Goal: Task Accomplishment & Management: Manage account settings

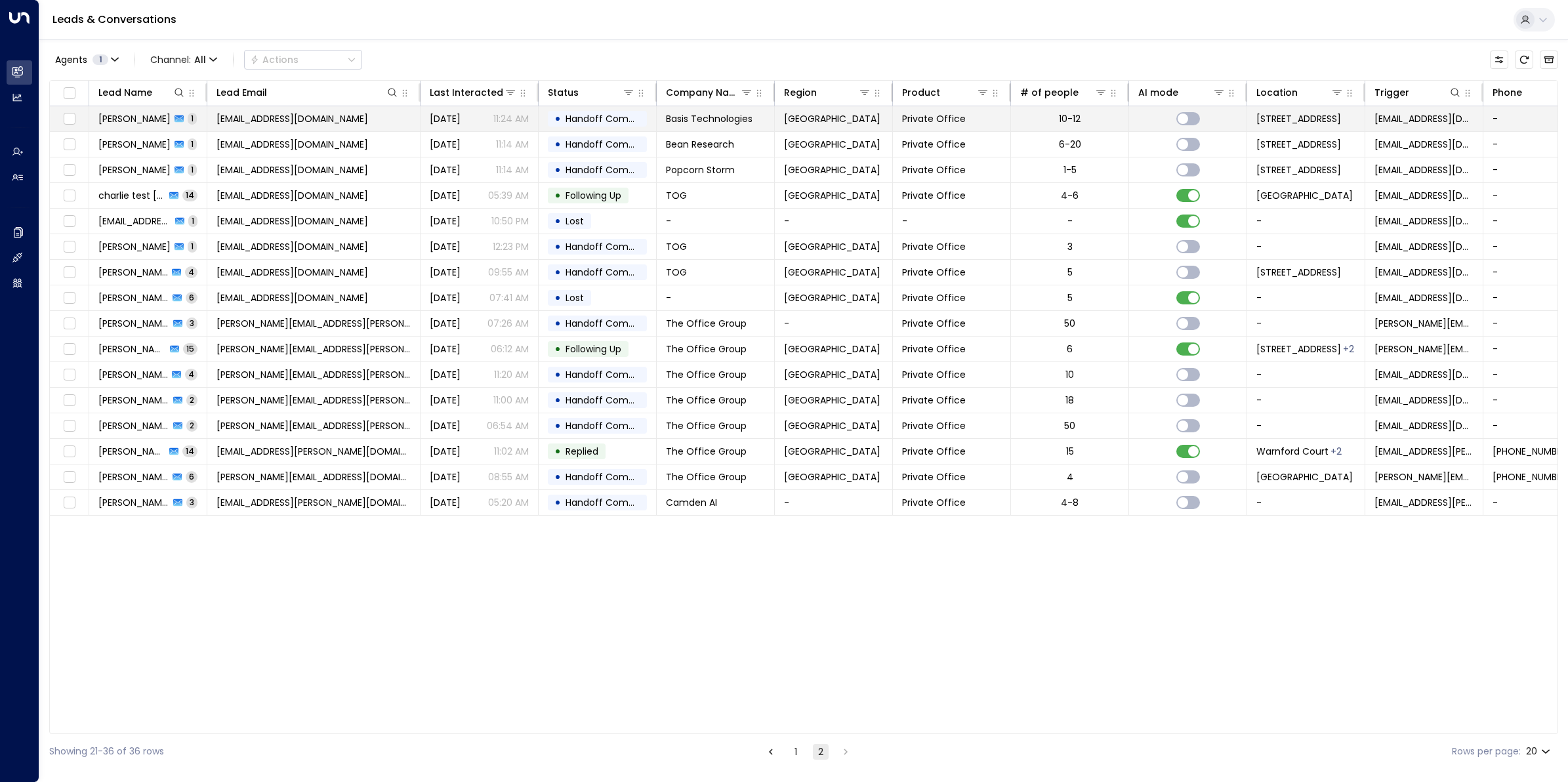
click at [149, 120] on span "[PERSON_NAME]" at bounding box center [134, 119] width 73 height 13
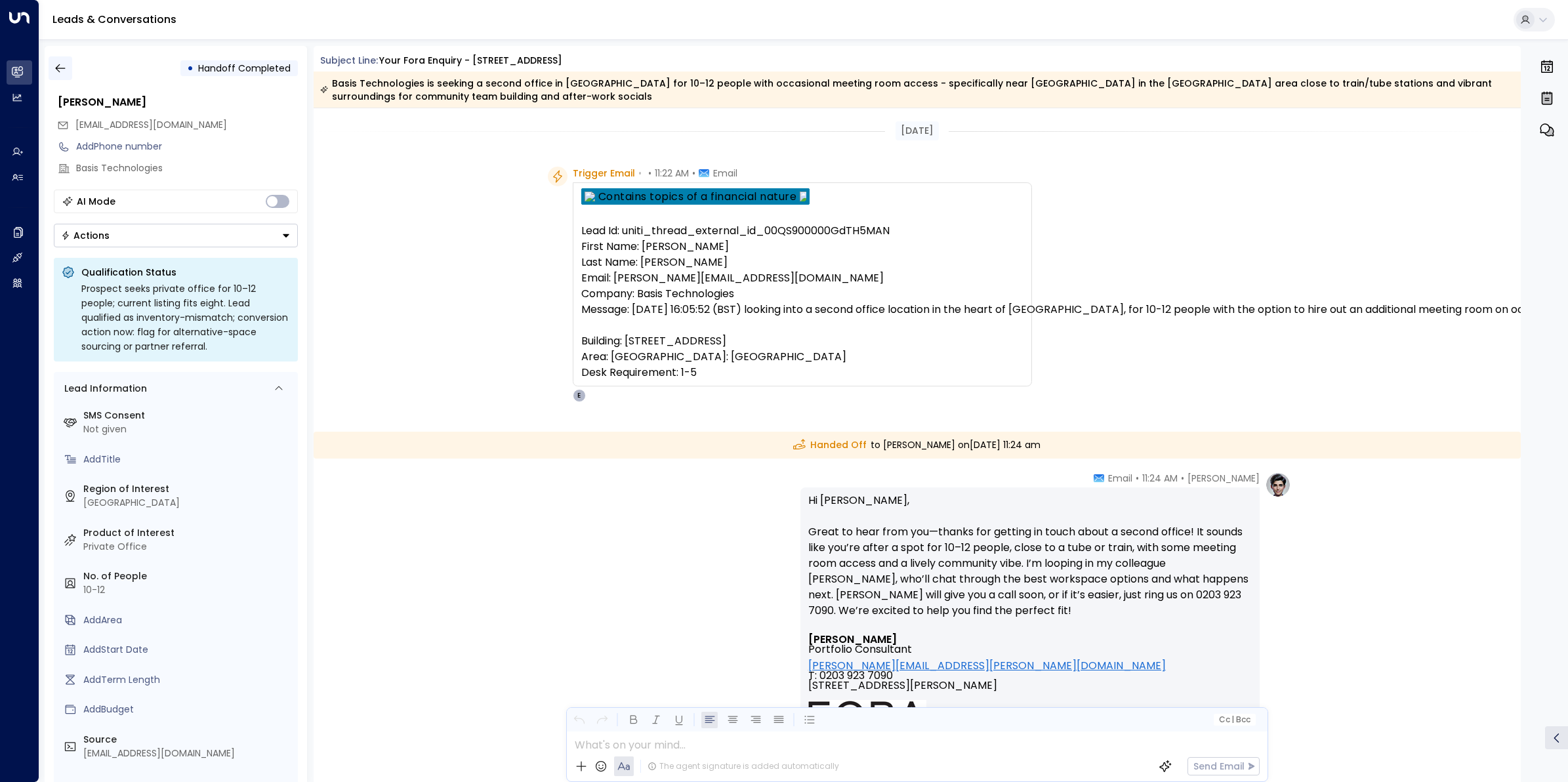
click at [71, 73] on button "button" at bounding box center [60, 68] width 24 height 24
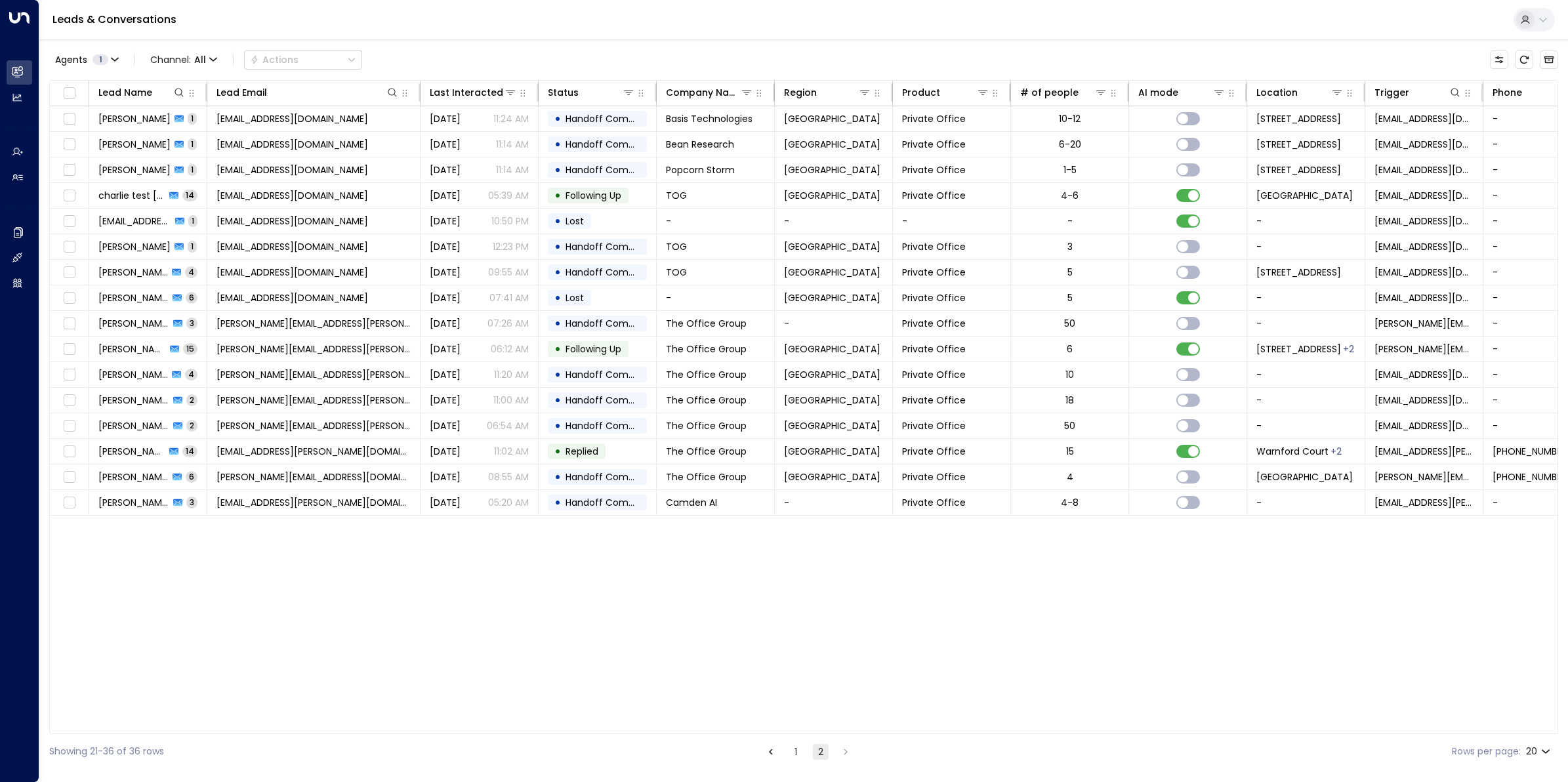
click at [997, 769] on html "Overview Leads & Conversations Leads & Conversations Analytics Analytics Agents…" at bounding box center [784, 384] width 1568 height 769
click at [219, 63] on span "Channel: All" at bounding box center [184, 60] width 77 height 19
click at [187, 97] on p "SMS" at bounding box center [180, 93] width 47 height 8
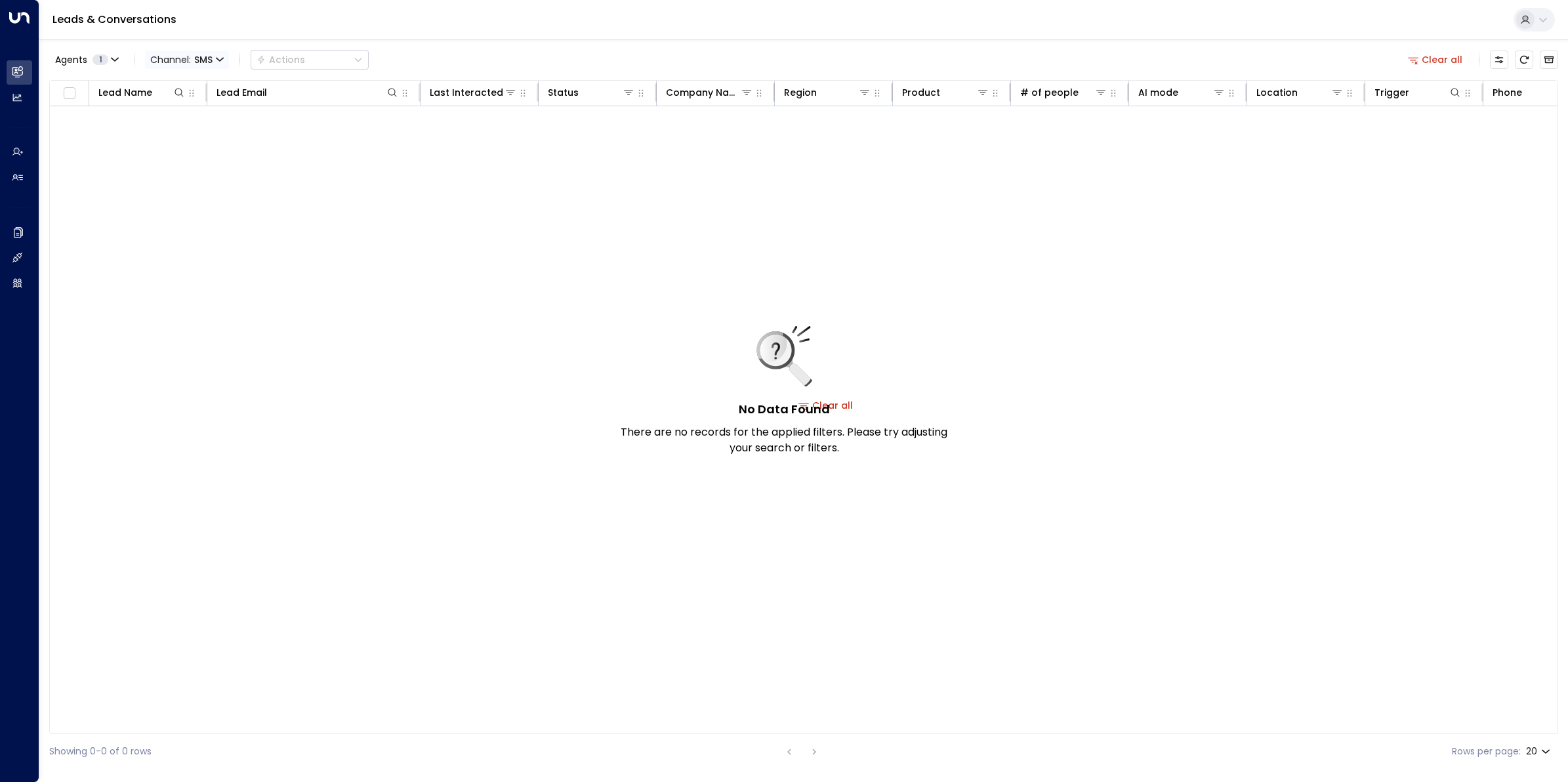
click at [215, 54] on span "Channel: SMS" at bounding box center [186, 60] width 84 height 19
click at [197, 185] on p "Voice" at bounding box center [192, 184] width 63 height 14
click at [236, 59] on div "Agents 1 Channel: Voice Actions" at bounding box center [213, 59] width 328 height 26
click at [226, 61] on icon "button" at bounding box center [228, 59] width 8 height 8
click at [199, 83] on p "All" at bounding box center [192, 87] width 63 height 14
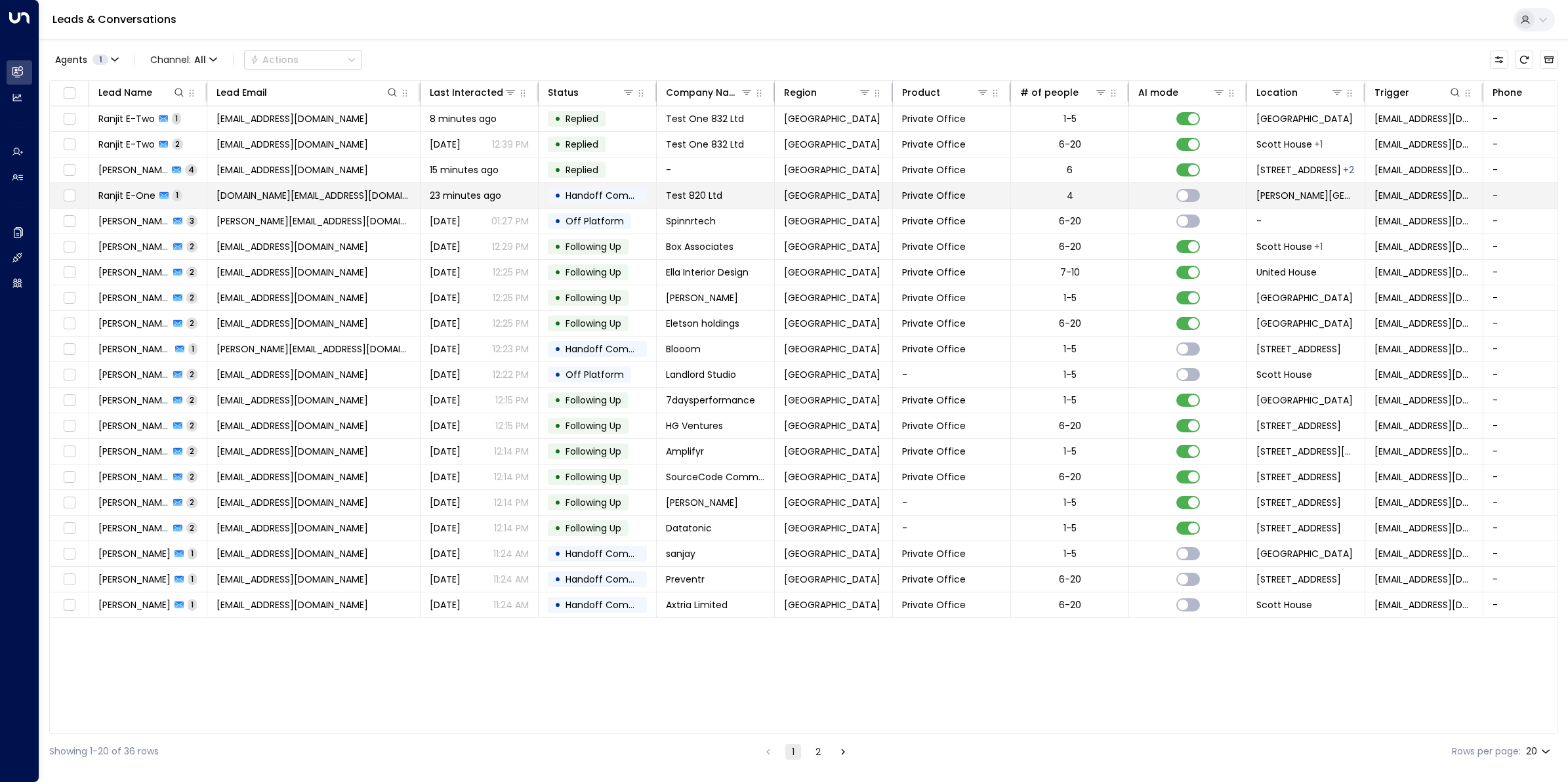
click at [128, 198] on span "Ranjit E-One" at bounding box center [126, 196] width 57 height 13
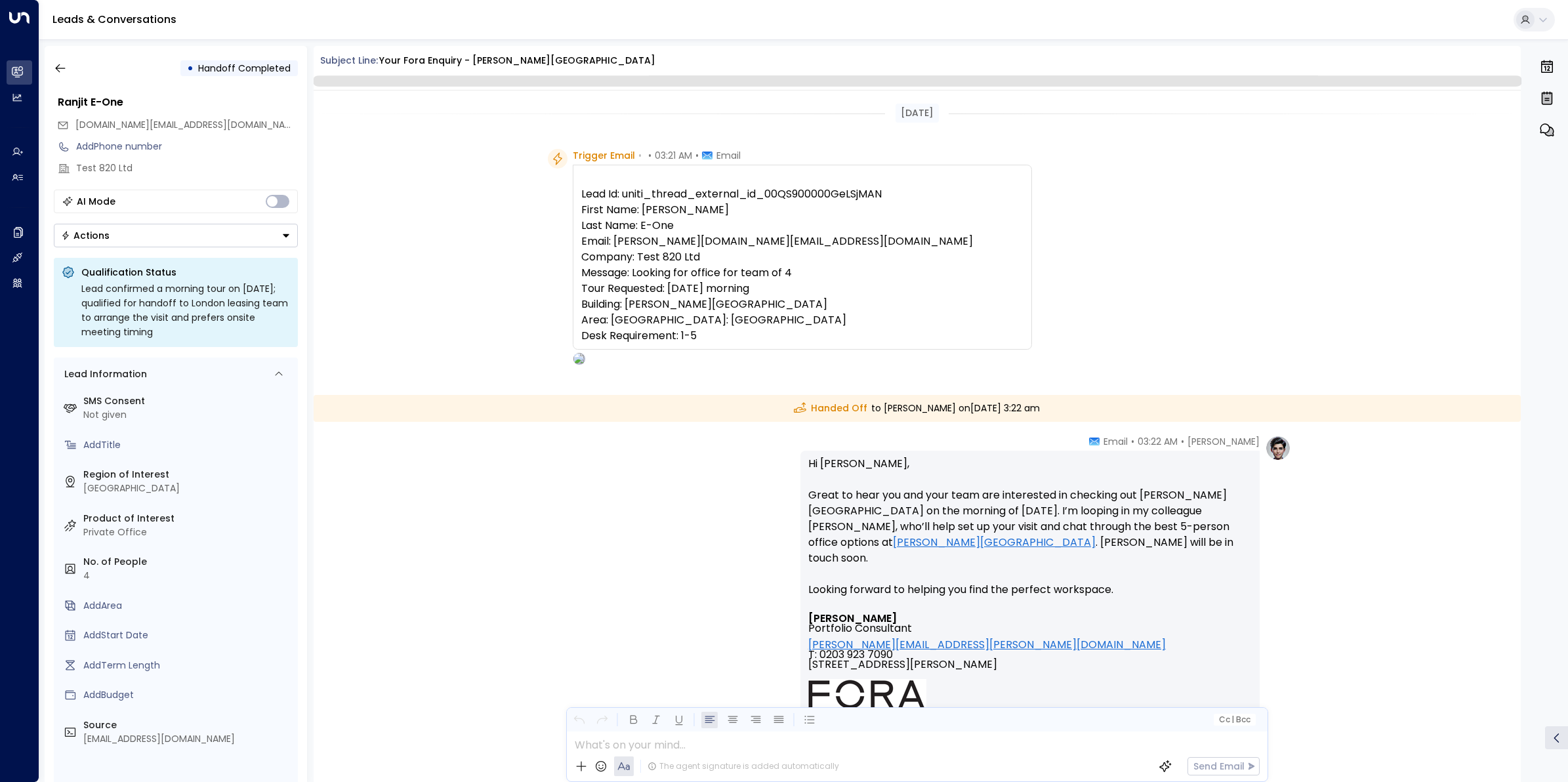
scroll to position [238, 0]
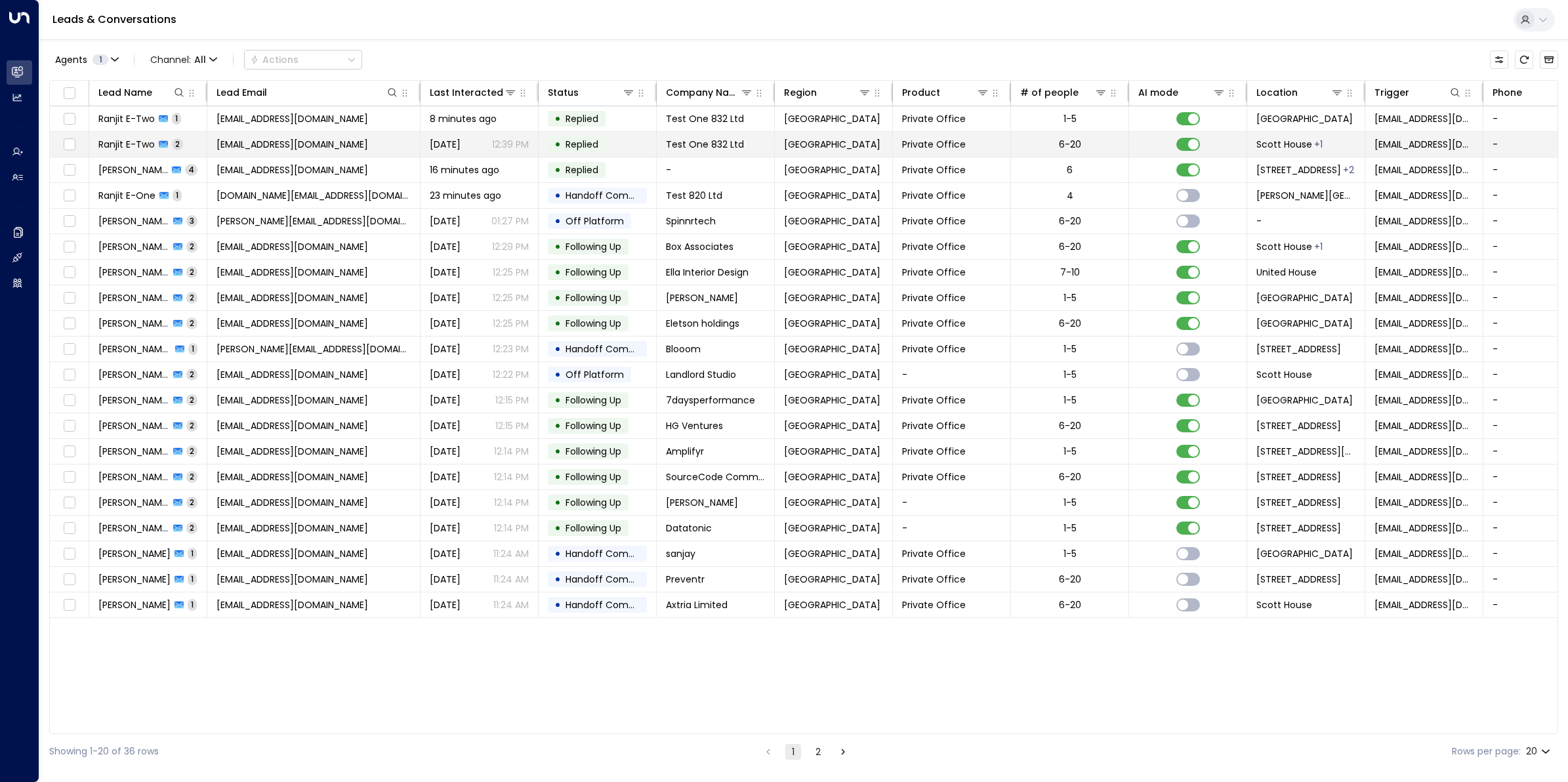
click at [145, 139] on span "Ranjit E-Two" at bounding box center [126, 144] width 57 height 13
click at [145, 143] on span "Ranjit E-Two" at bounding box center [126, 144] width 57 height 13
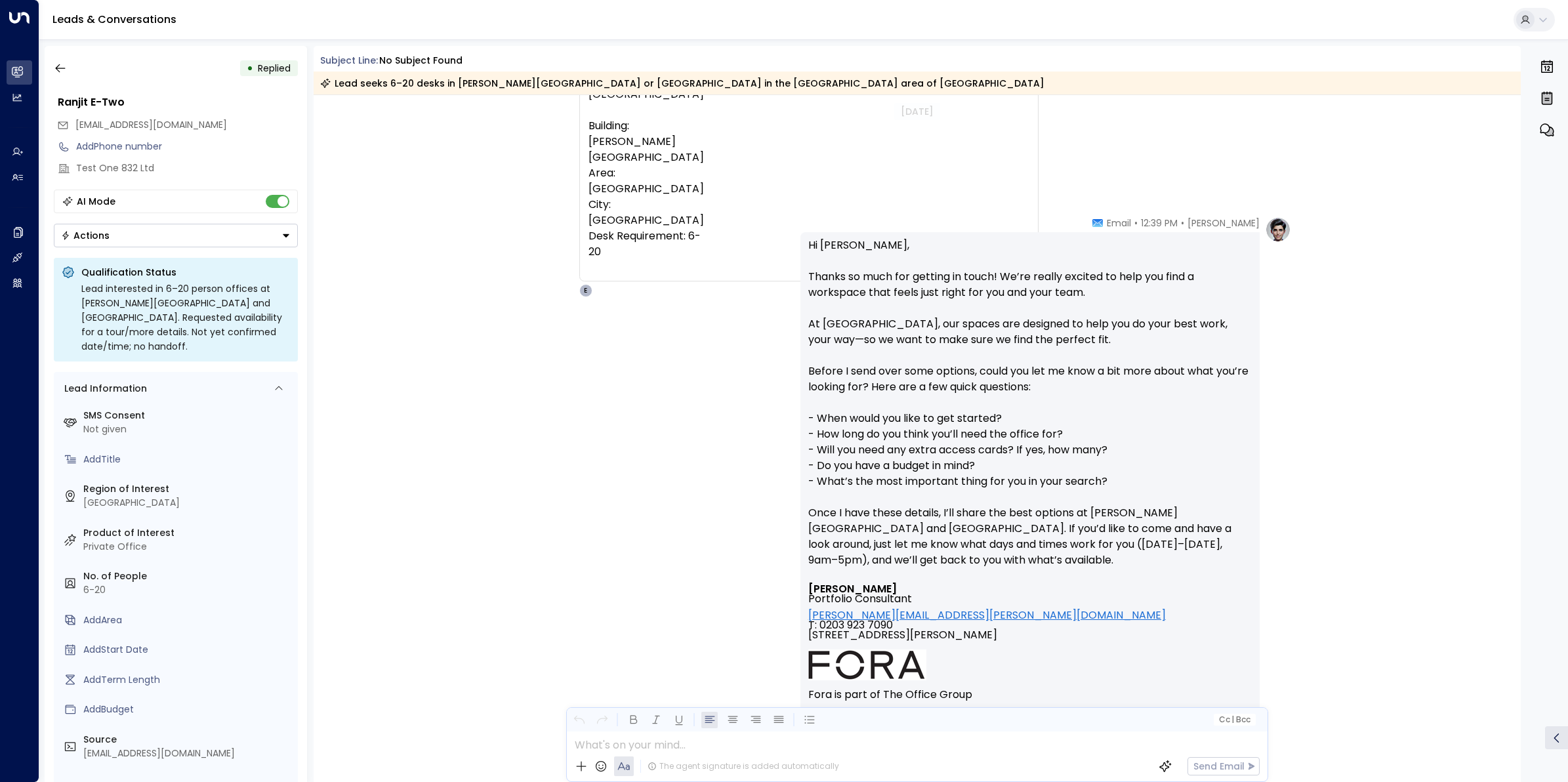
scroll to position [82, 0]
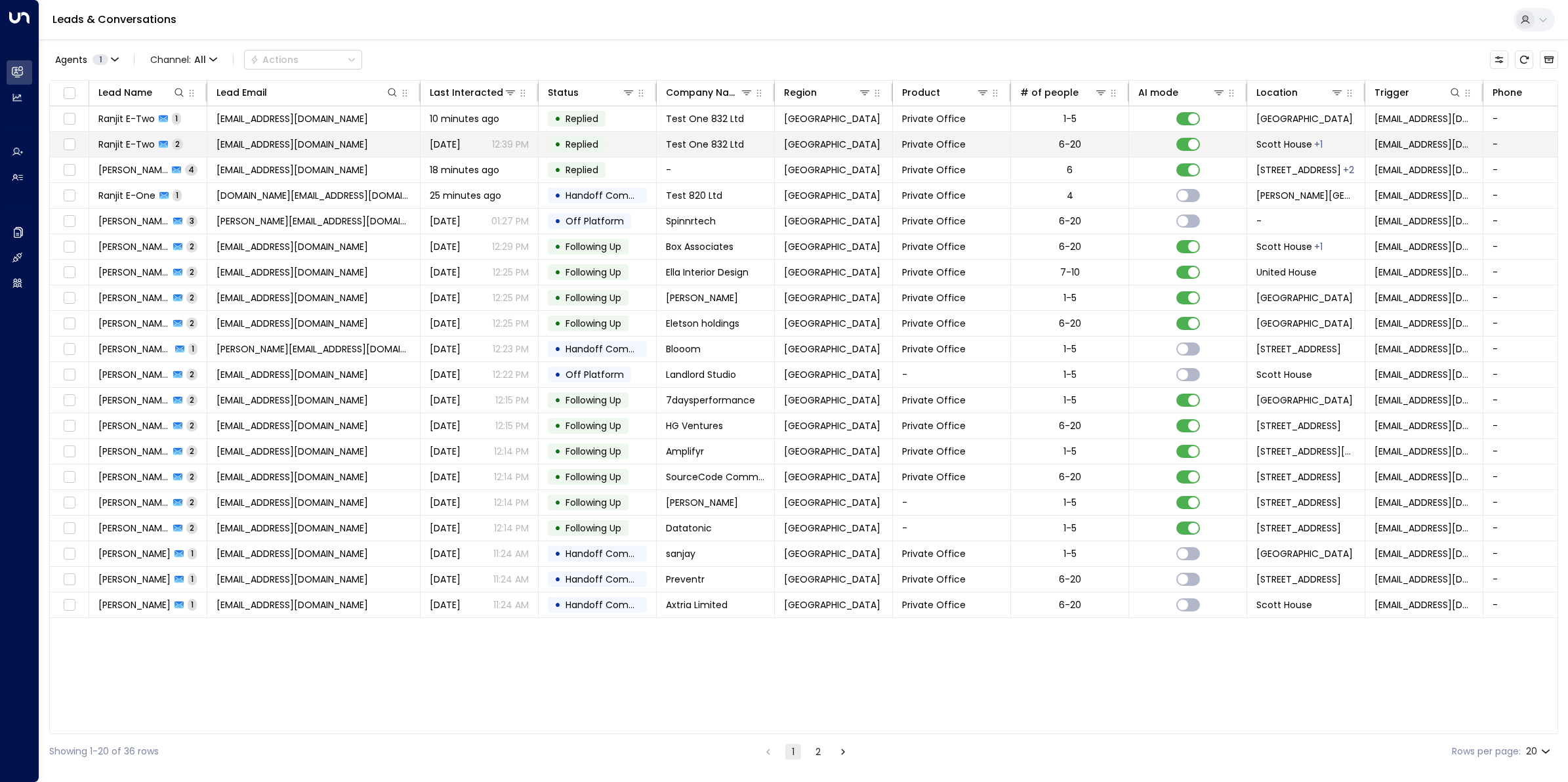
click at [132, 143] on span "Ranjit E-Two" at bounding box center [126, 144] width 57 height 13
click at [139, 116] on span "Ranjit E-Two" at bounding box center [126, 119] width 57 height 13
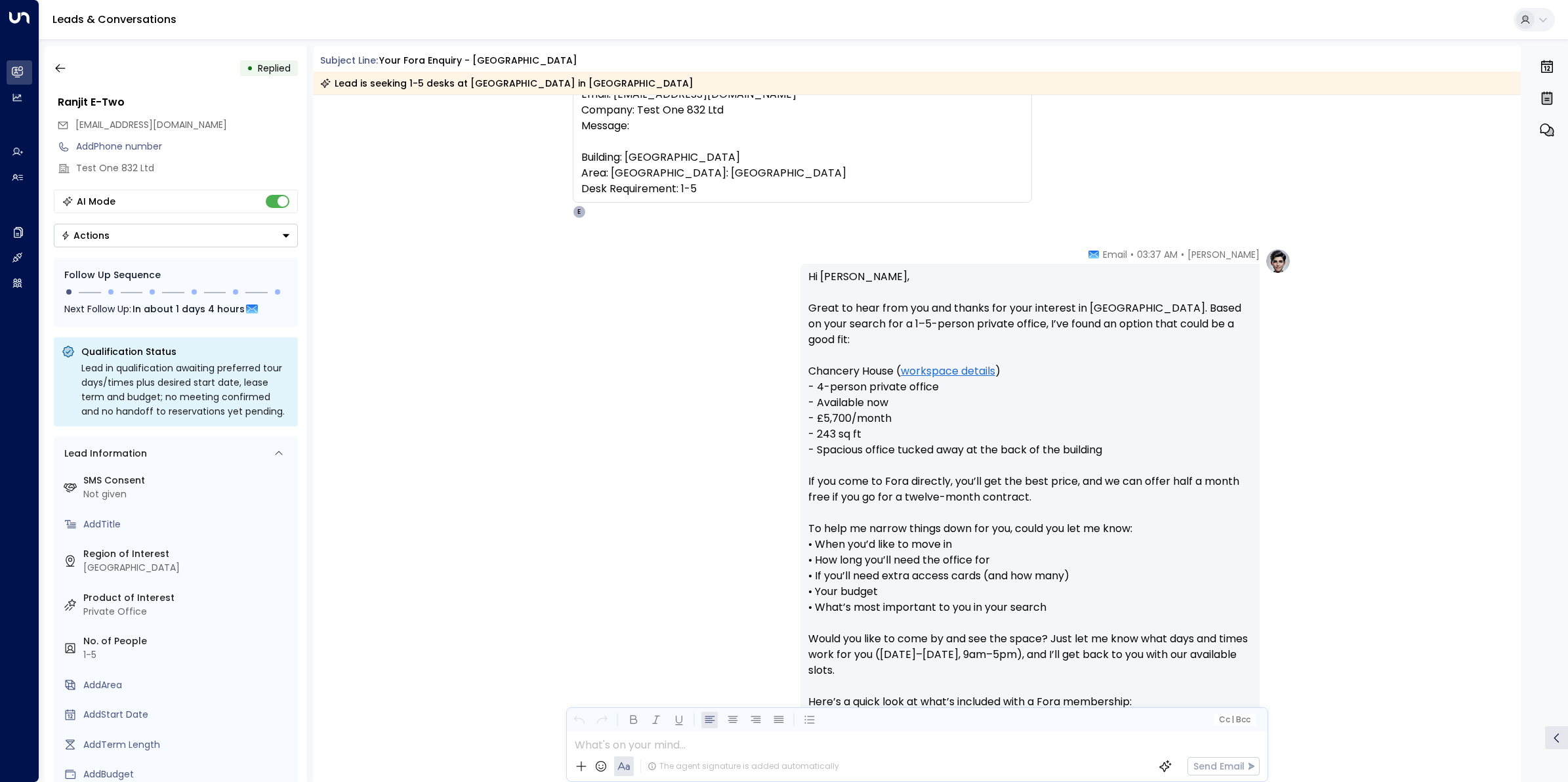
scroll to position [82, 0]
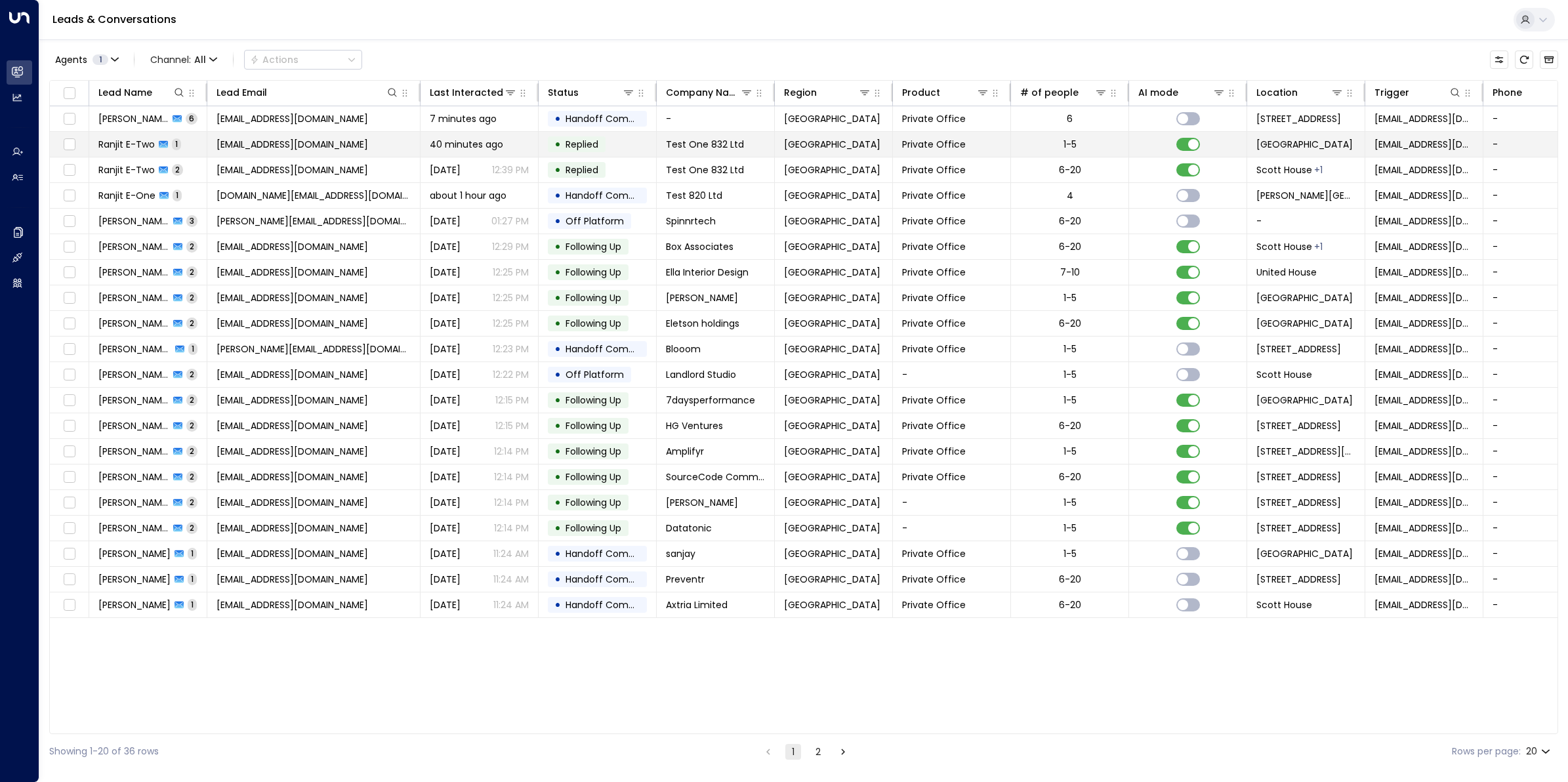
click at [137, 146] on span "Ranjit E-Two" at bounding box center [126, 144] width 57 height 13
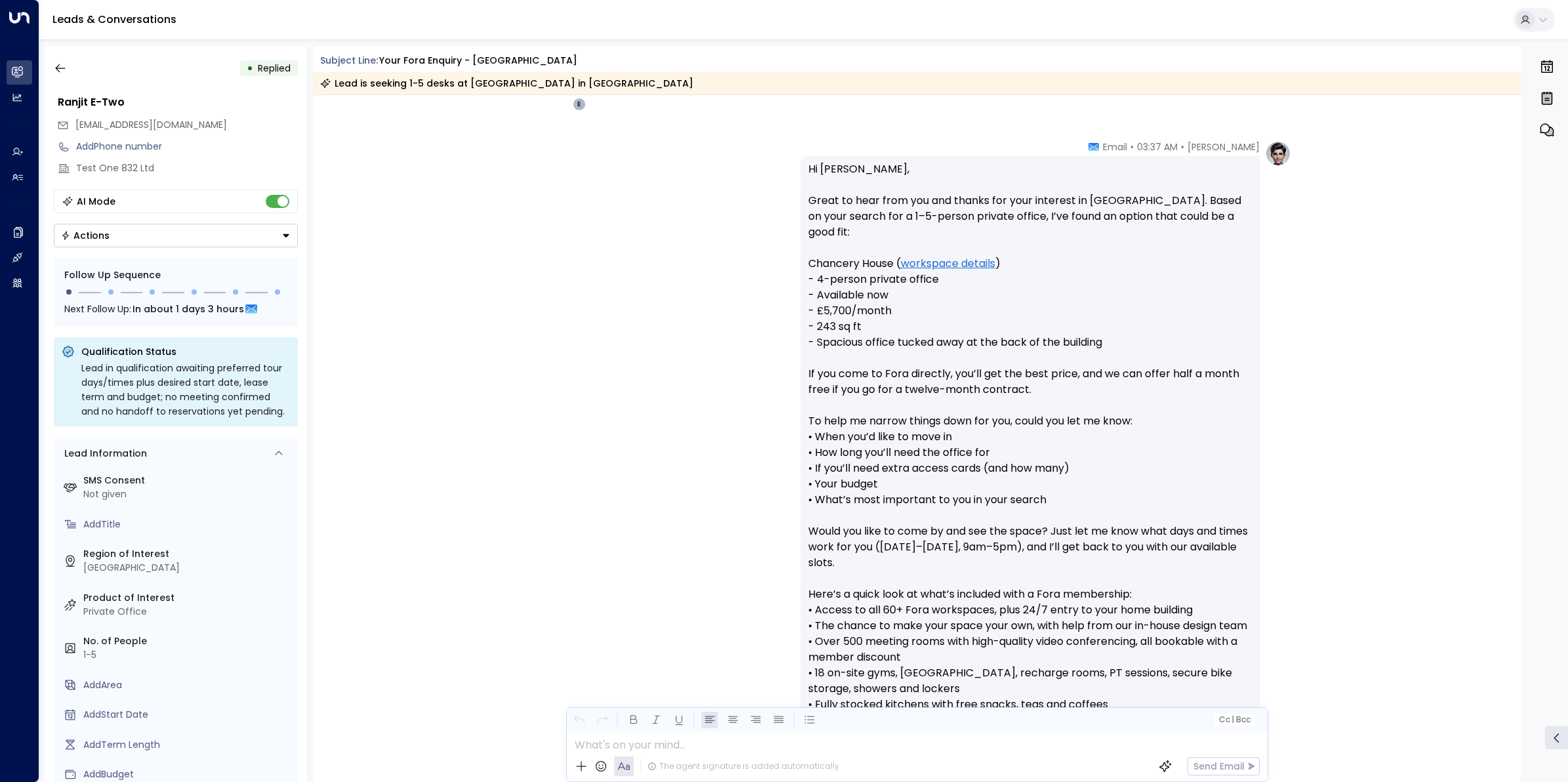
scroll to position [184, 0]
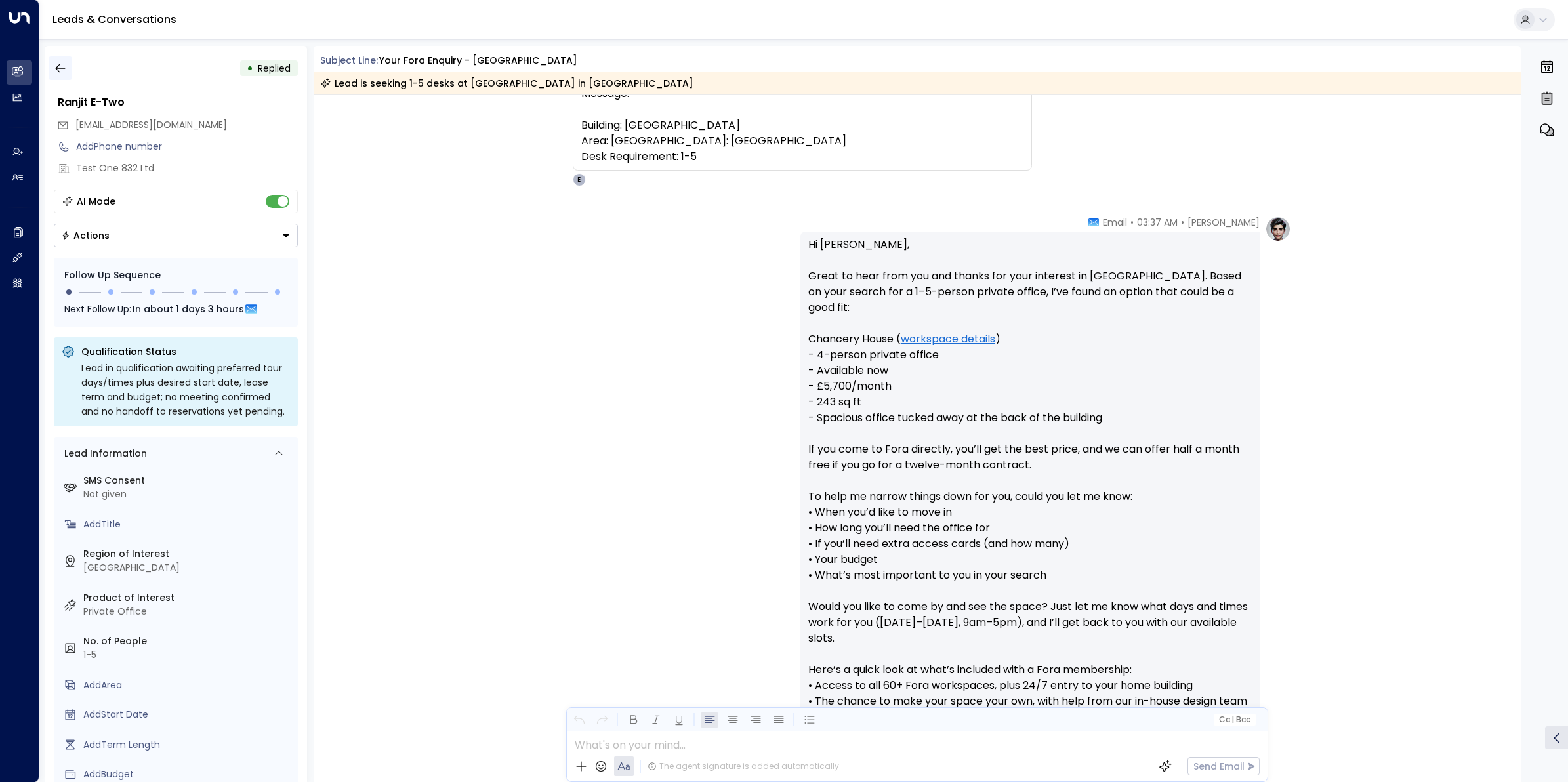
click at [59, 67] on icon "button" at bounding box center [60, 68] width 13 height 13
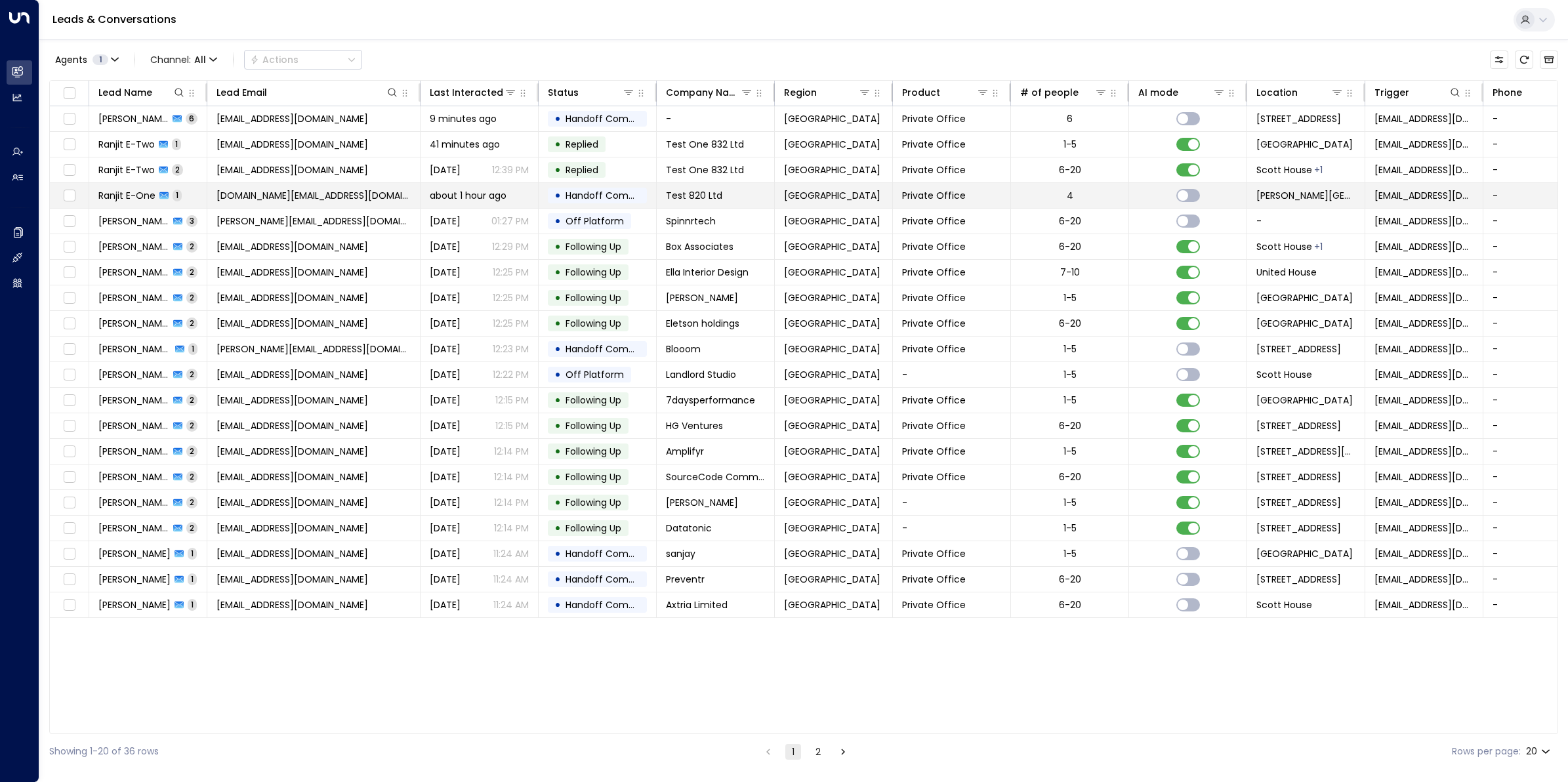
click at [137, 194] on span "Ranjit E-One" at bounding box center [126, 196] width 57 height 13
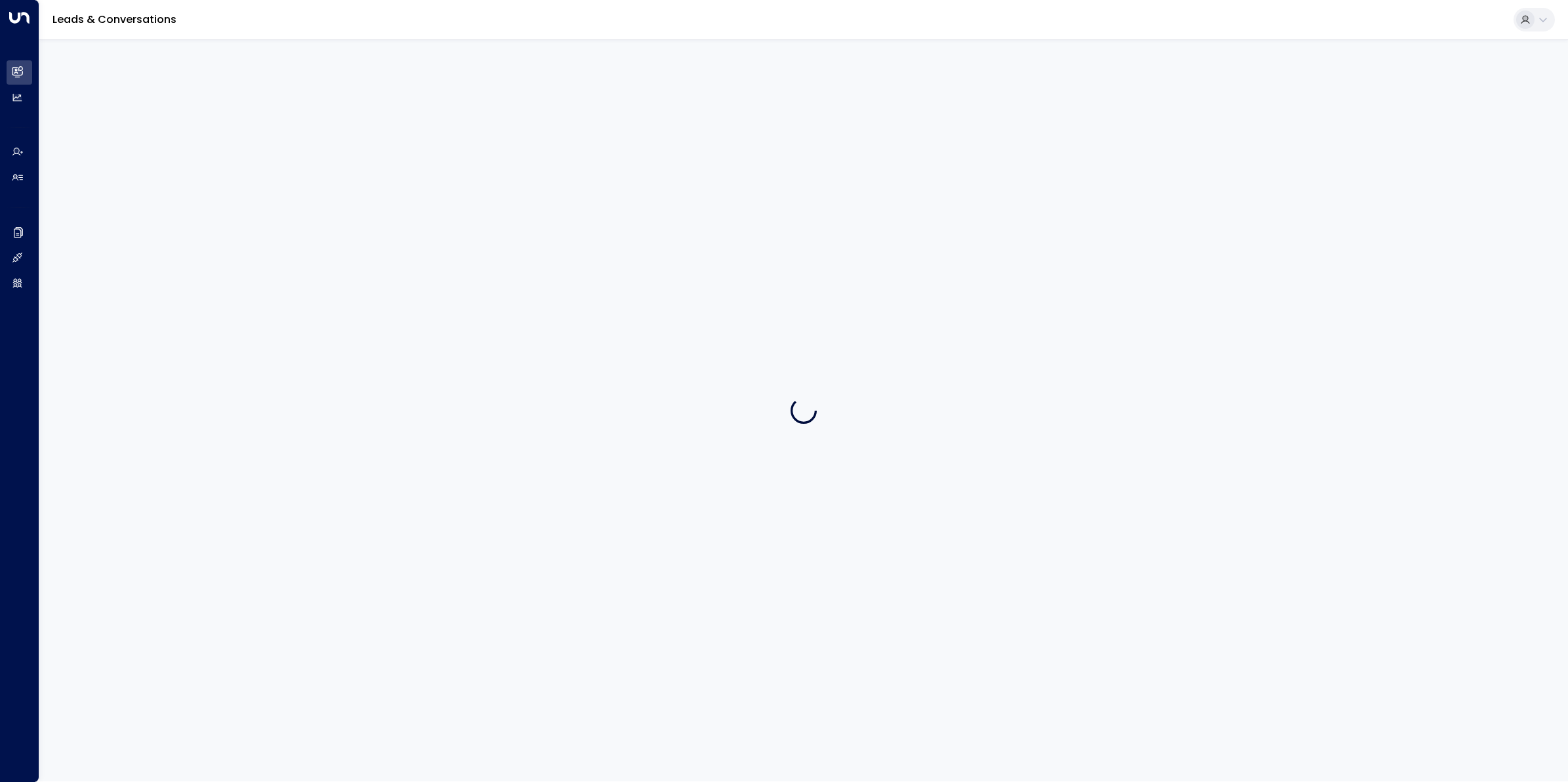
click at [137, 194] on div at bounding box center [803, 411] width 1528 height 742
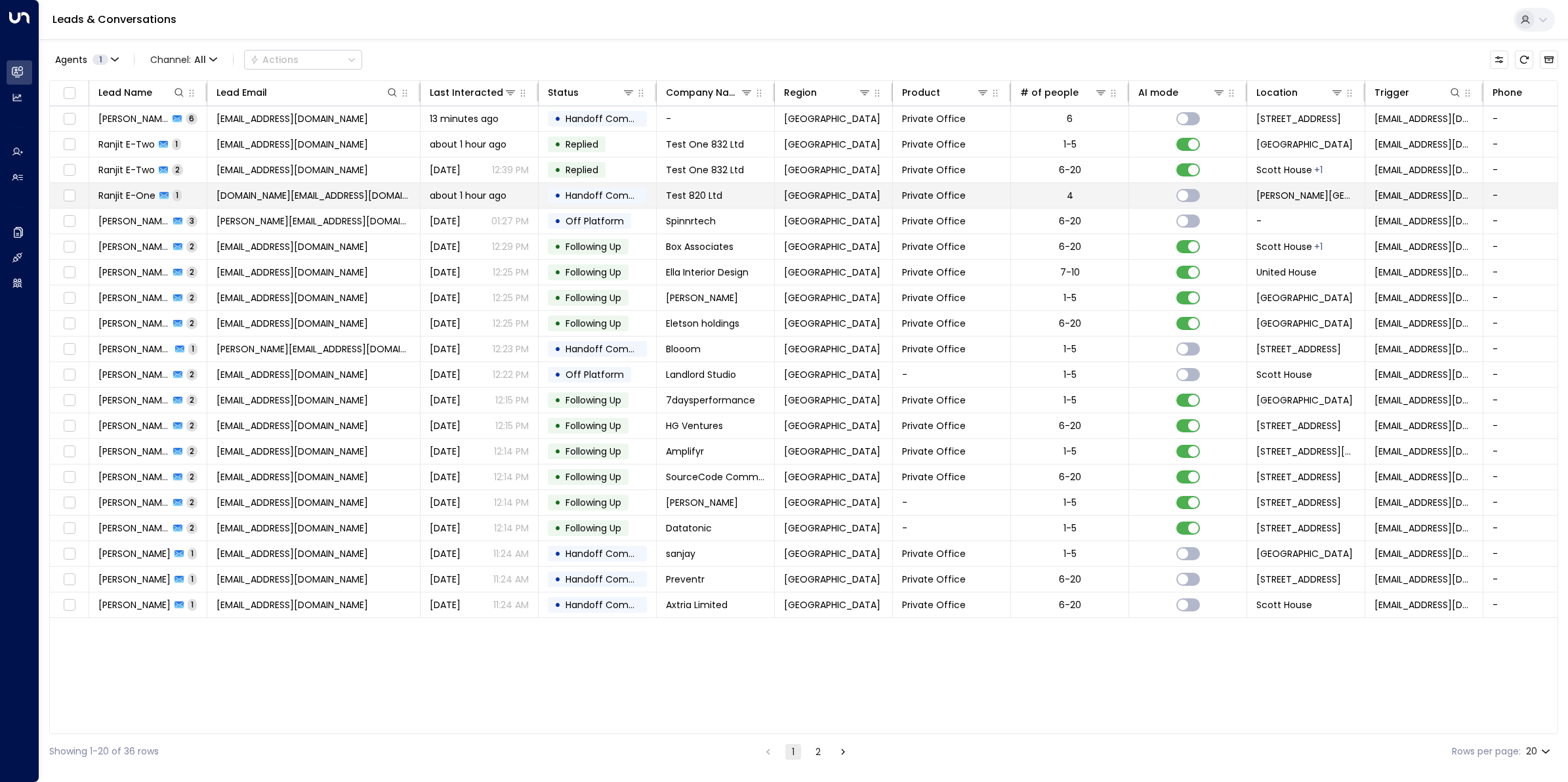
click at [133, 198] on span "Ranjit E-One" at bounding box center [126, 196] width 57 height 13
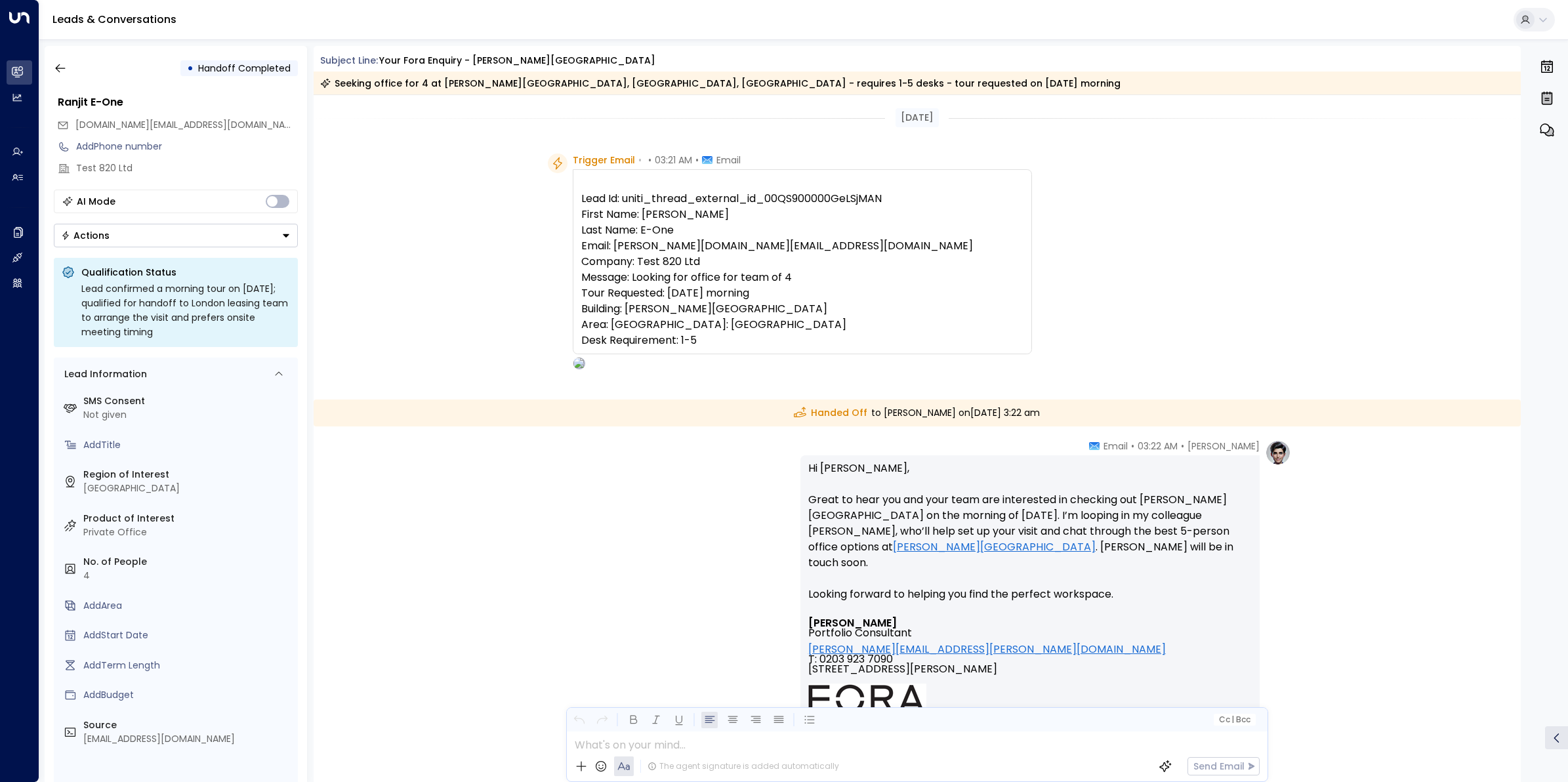
scroll to position [219, 0]
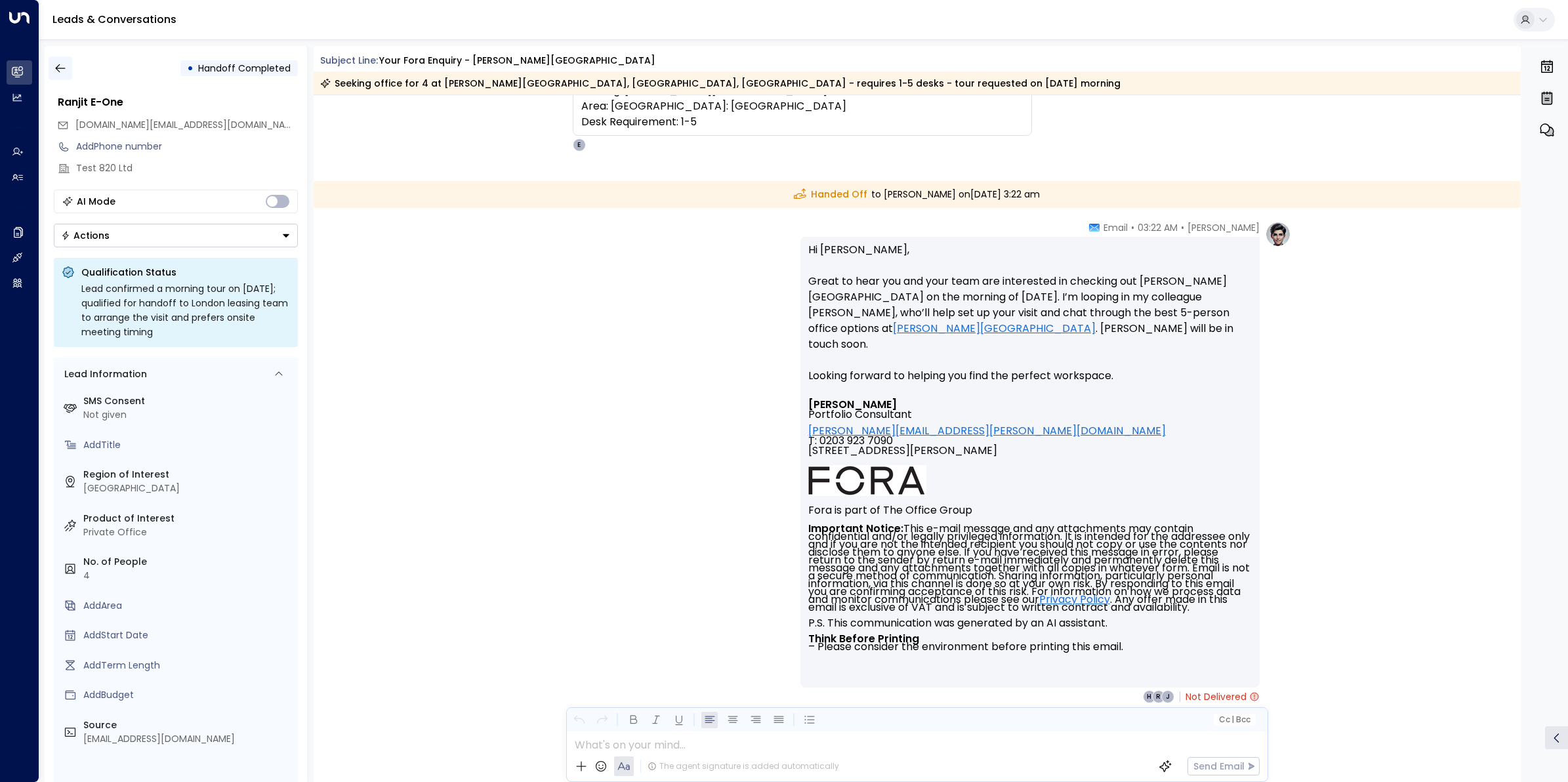
click at [64, 61] on icon "button" at bounding box center [60, 68] width 13 height 13
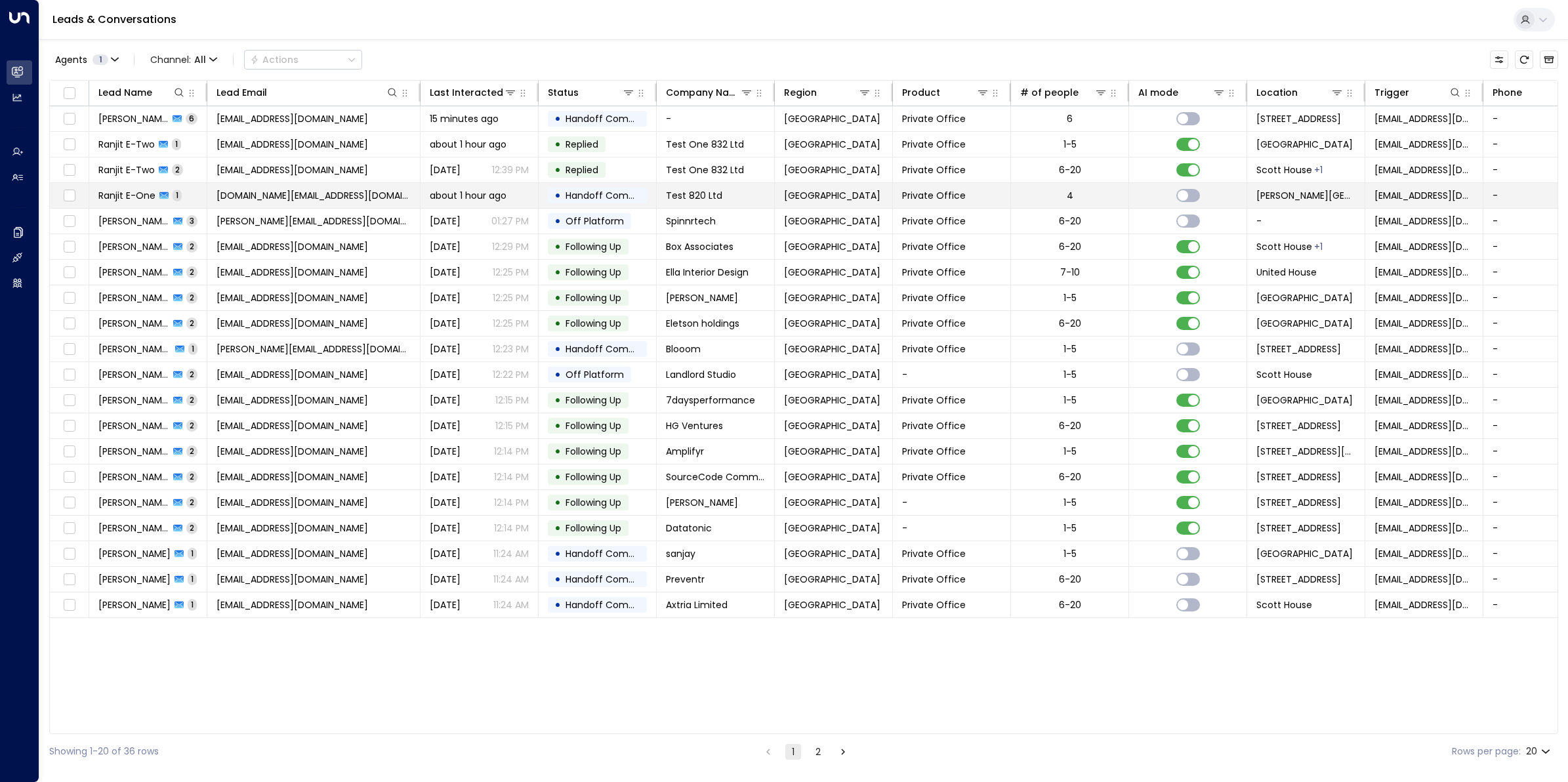
click at [123, 198] on span "Ranjit E-One" at bounding box center [126, 196] width 57 height 13
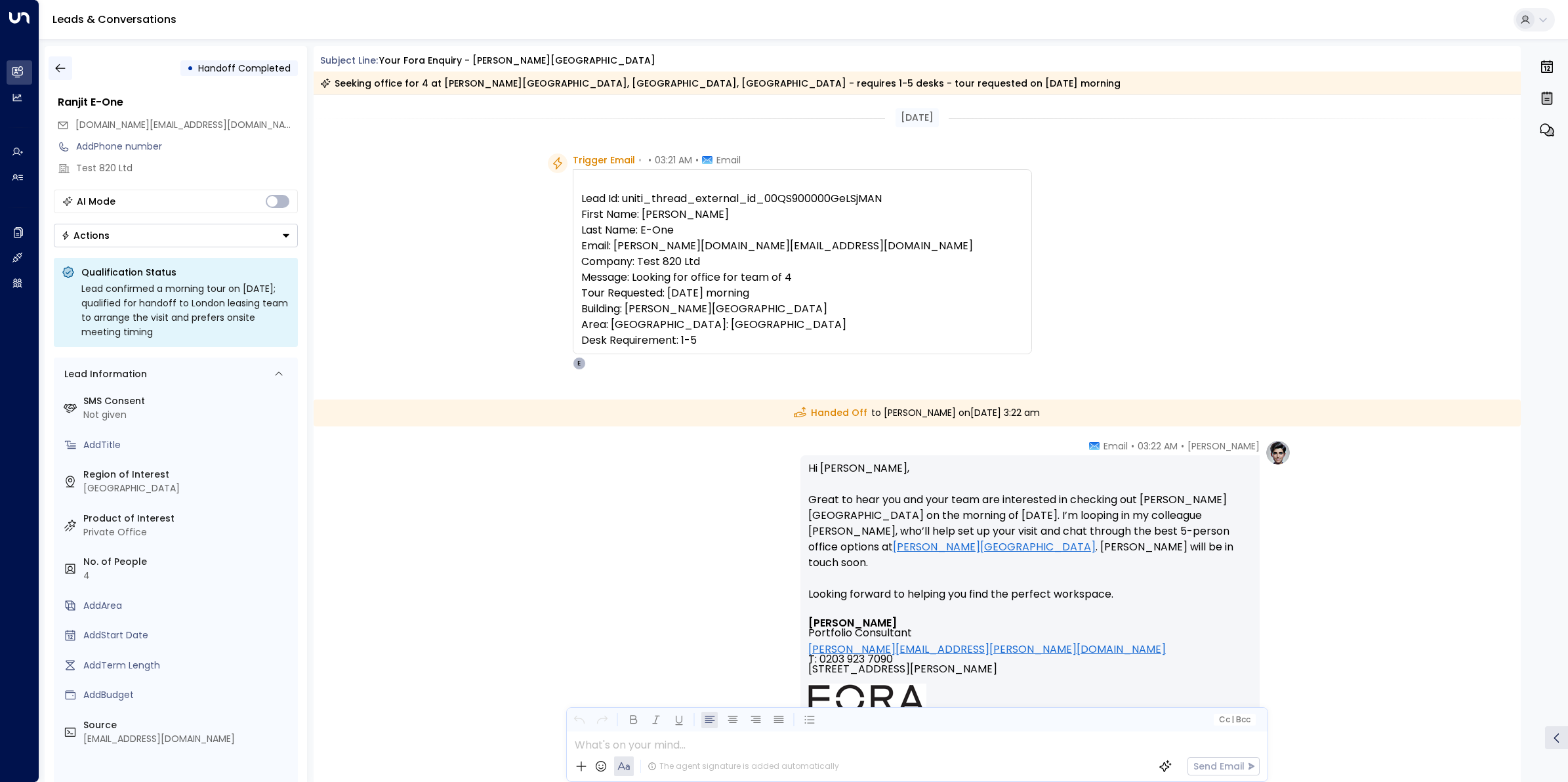
click at [63, 61] on icon "button" at bounding box center [60, 68] width 13 height 13
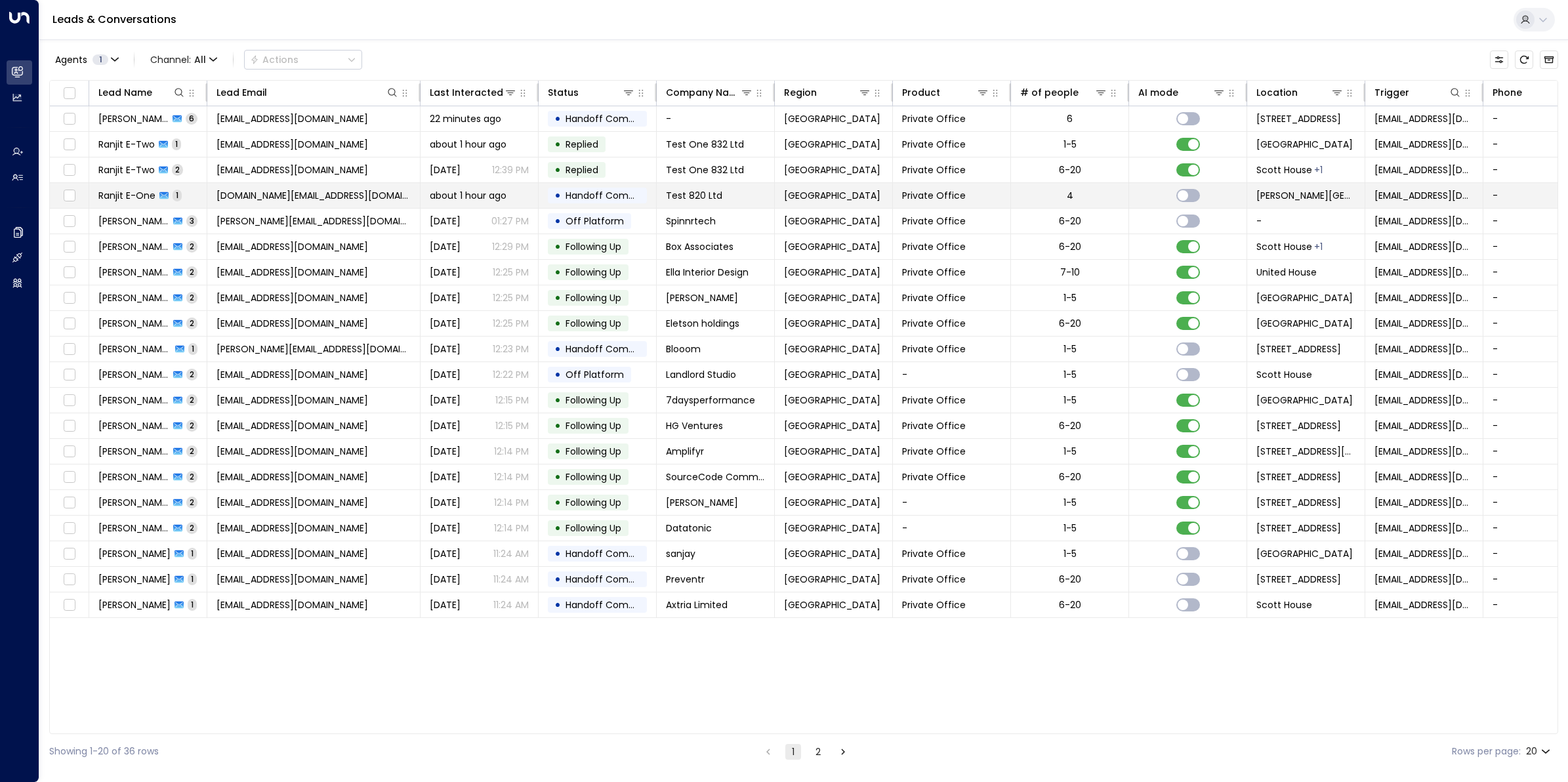
click at [135, 197] on span "Ranjit E-One" at bounding box center [126, 196] width 57 height 13
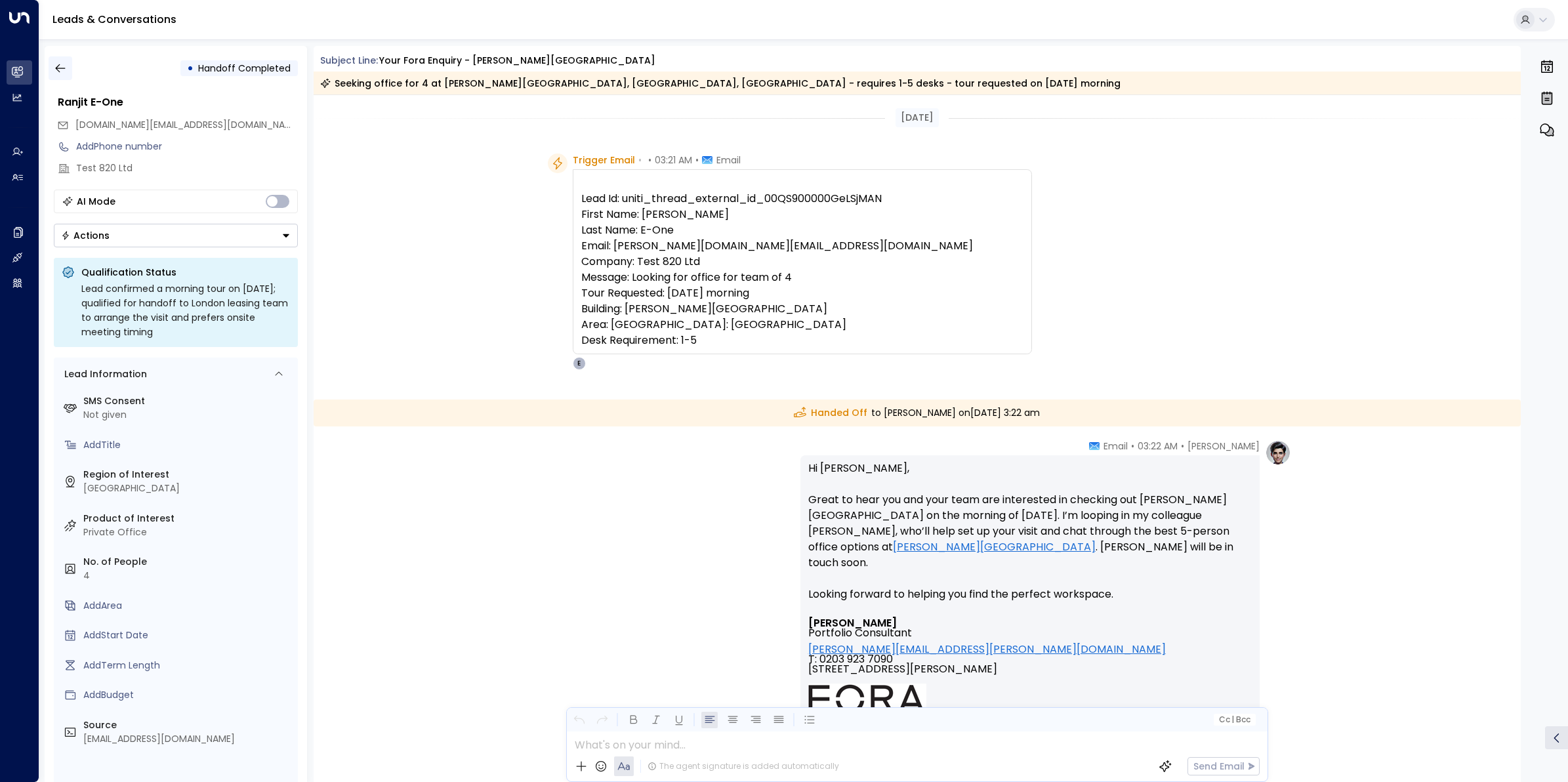
click at [54, 62] on icon "button" at bounding box center [60, 68] width 13 height 13
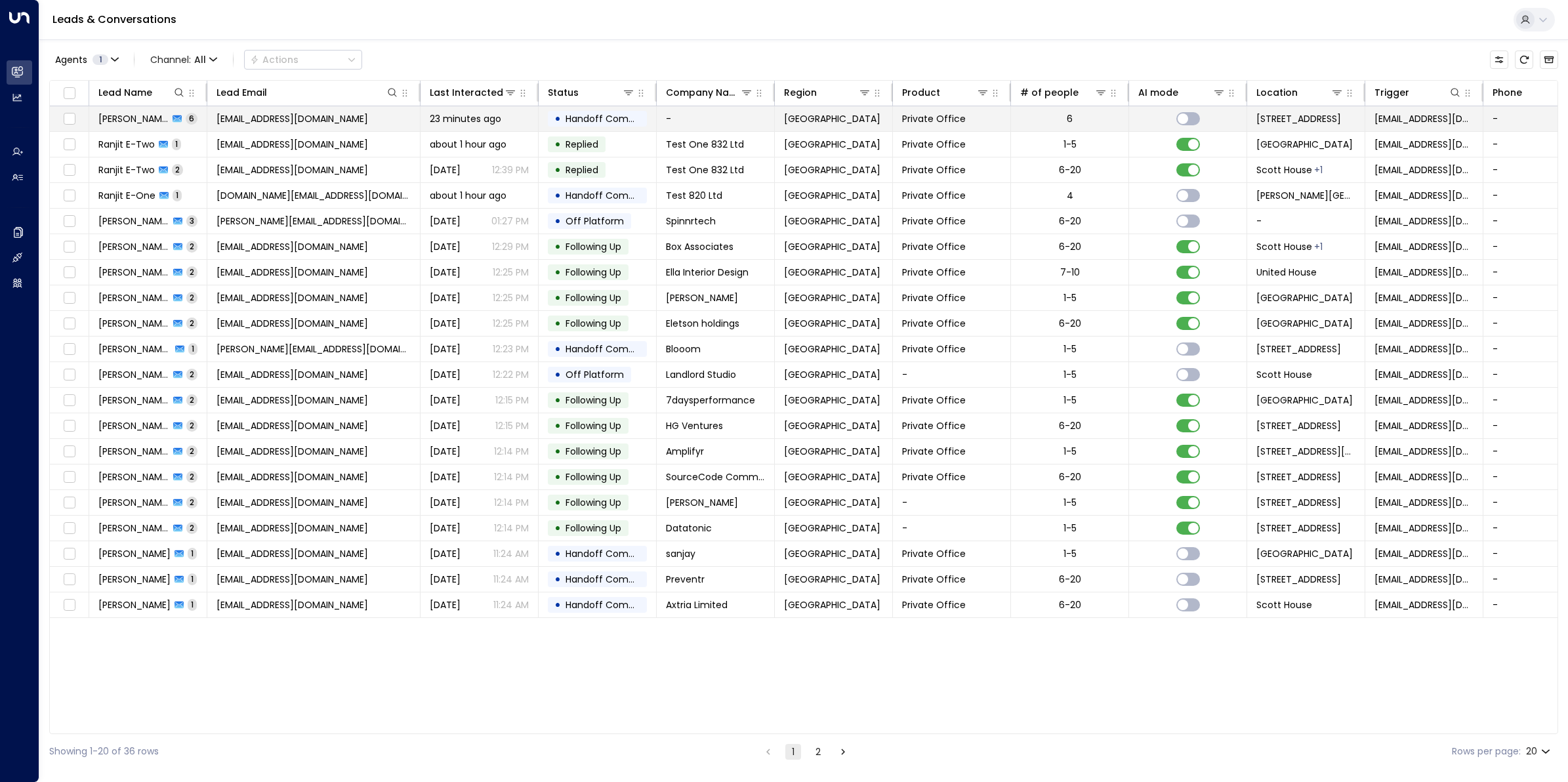
click at [141, 122] on span "Nicola Blane" at bounding box center [133, 119] width 71 height 13
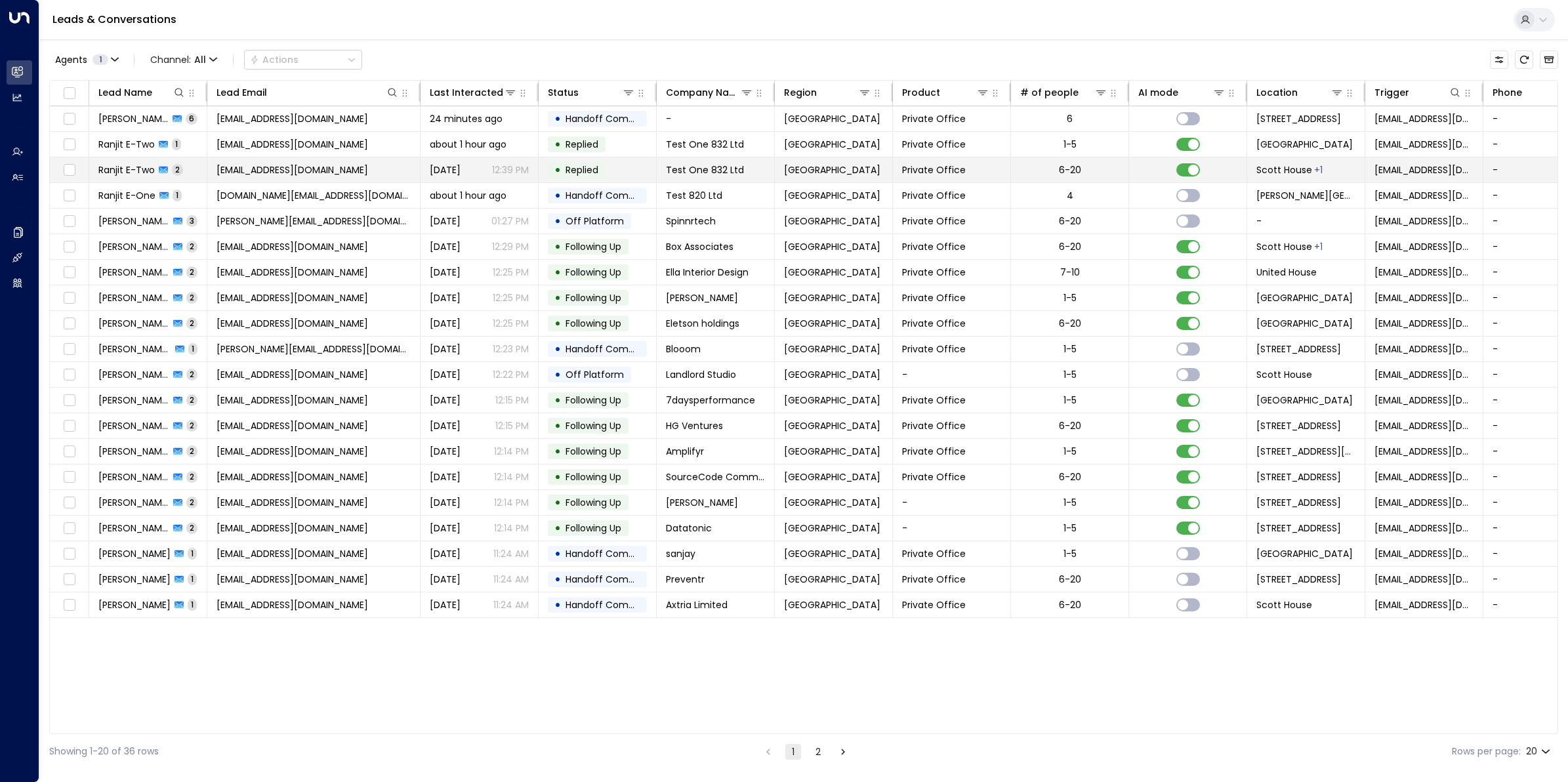
click at [128, 171] on span "Ranjit E-Two" at bounding box center [126, 170] width 57 height 13
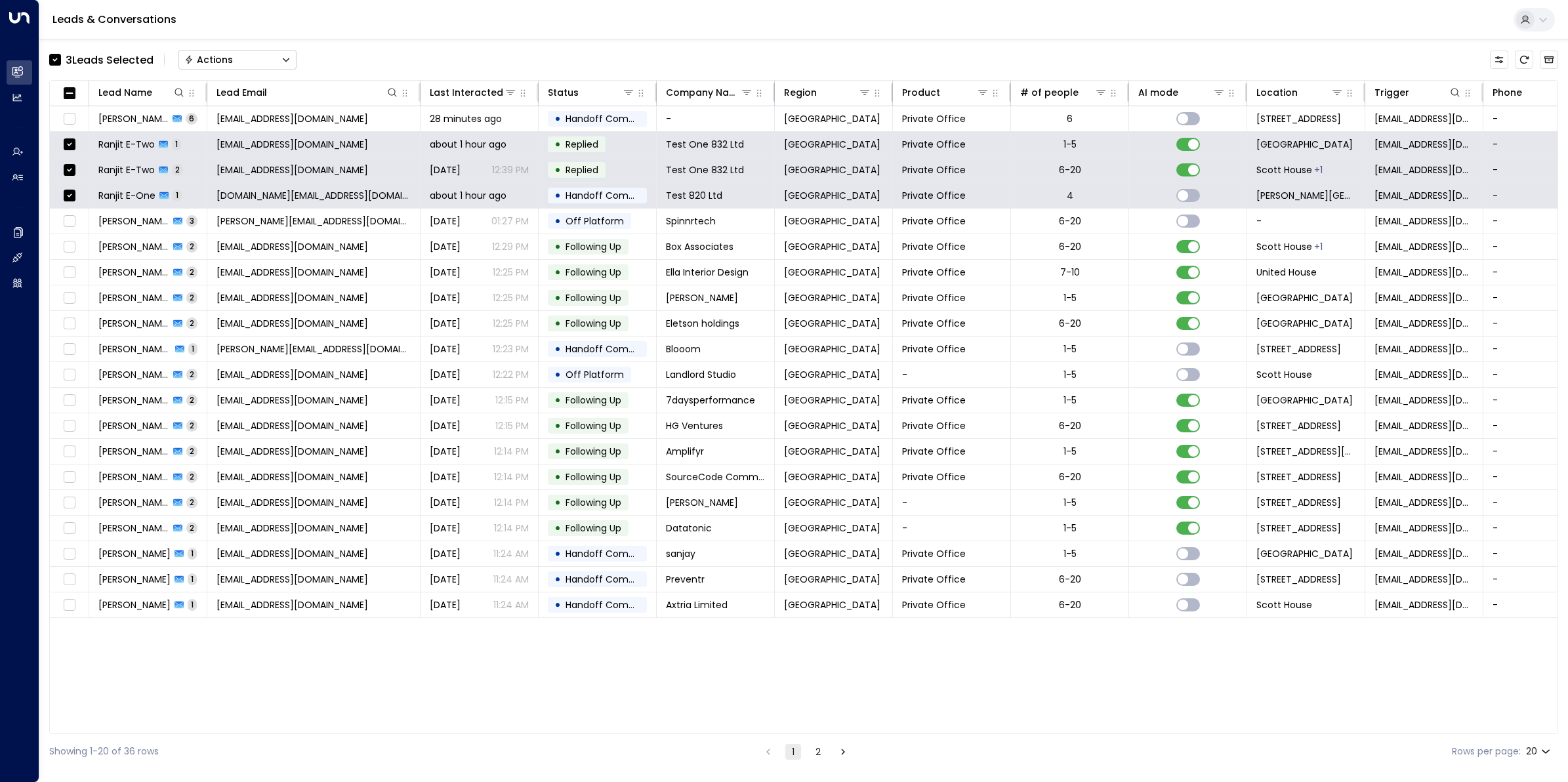
click at [233, 56] on button "Actions" at bounding box center [236, 59] width 118 height 20
click at [218, 141] on span "Archive Lead" at bounding box center [216, 146] width 61 height 14
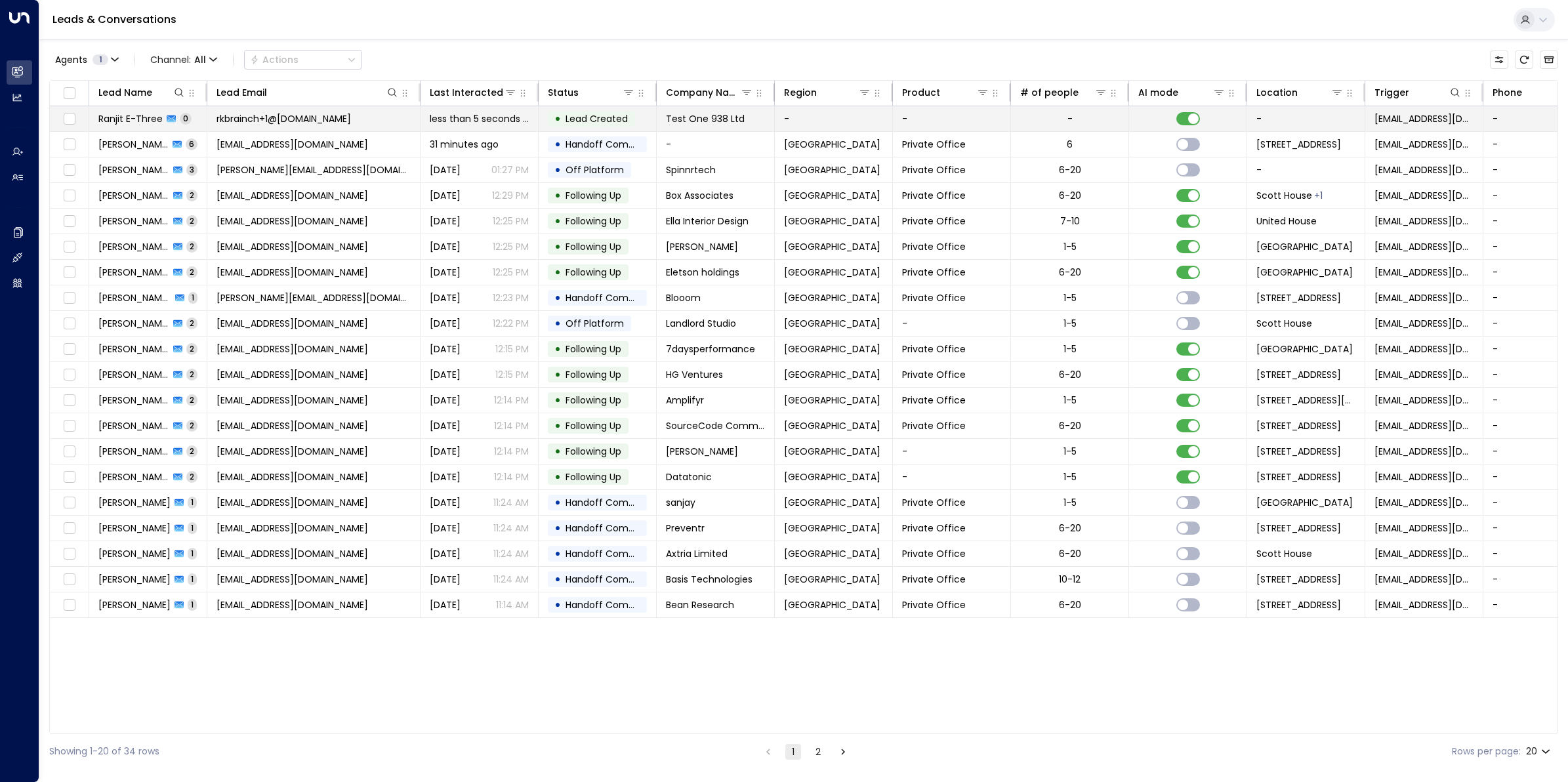
click at [123, 115] on span "Ranjit E-Three" at bounding box center [130, 119] width 64 height 13
click at [133, 120] on span "Ranjit E-Three" at bounding box center [130, 119] width 64 height 13
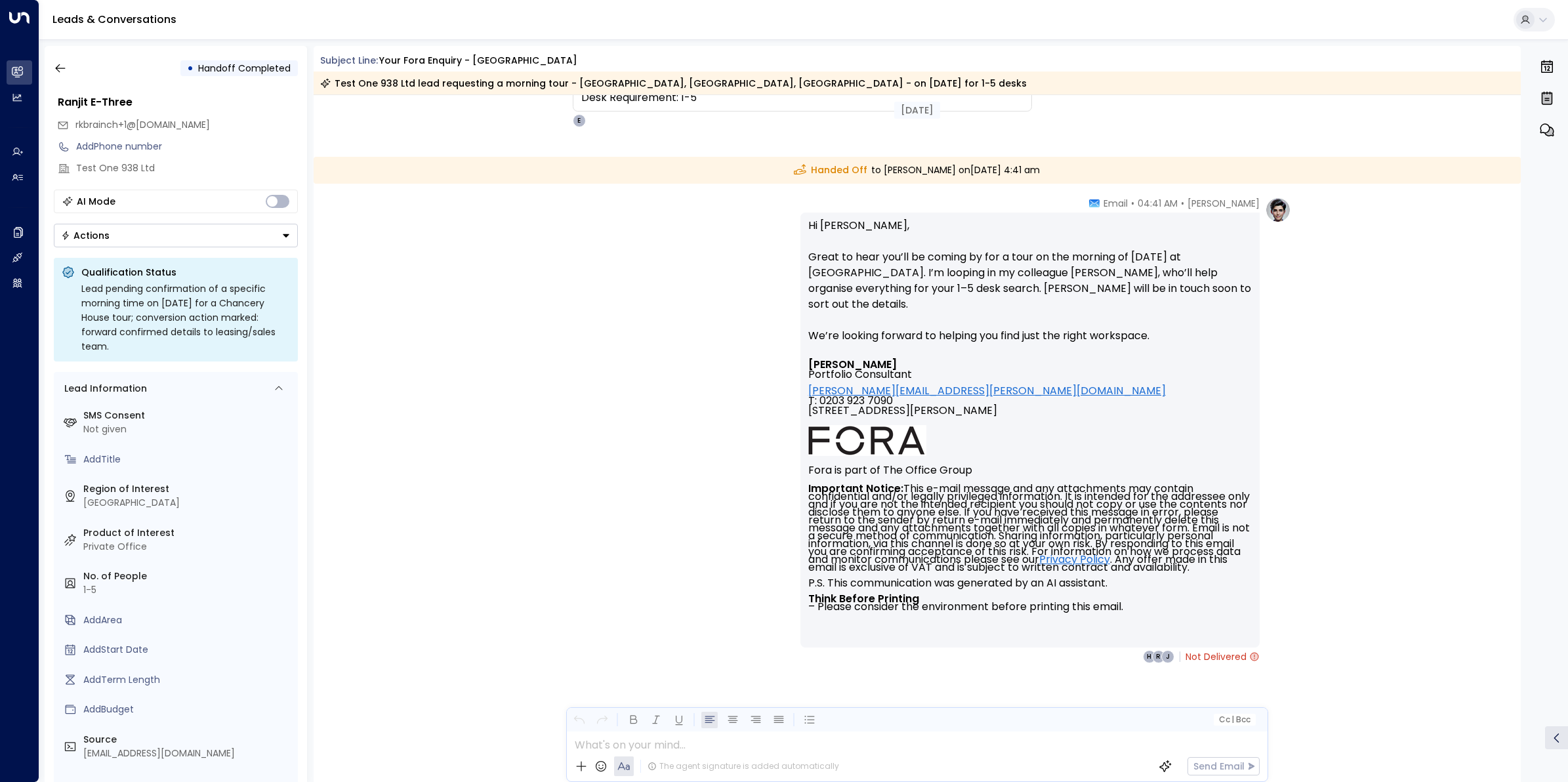
scroll to position [243, 0]
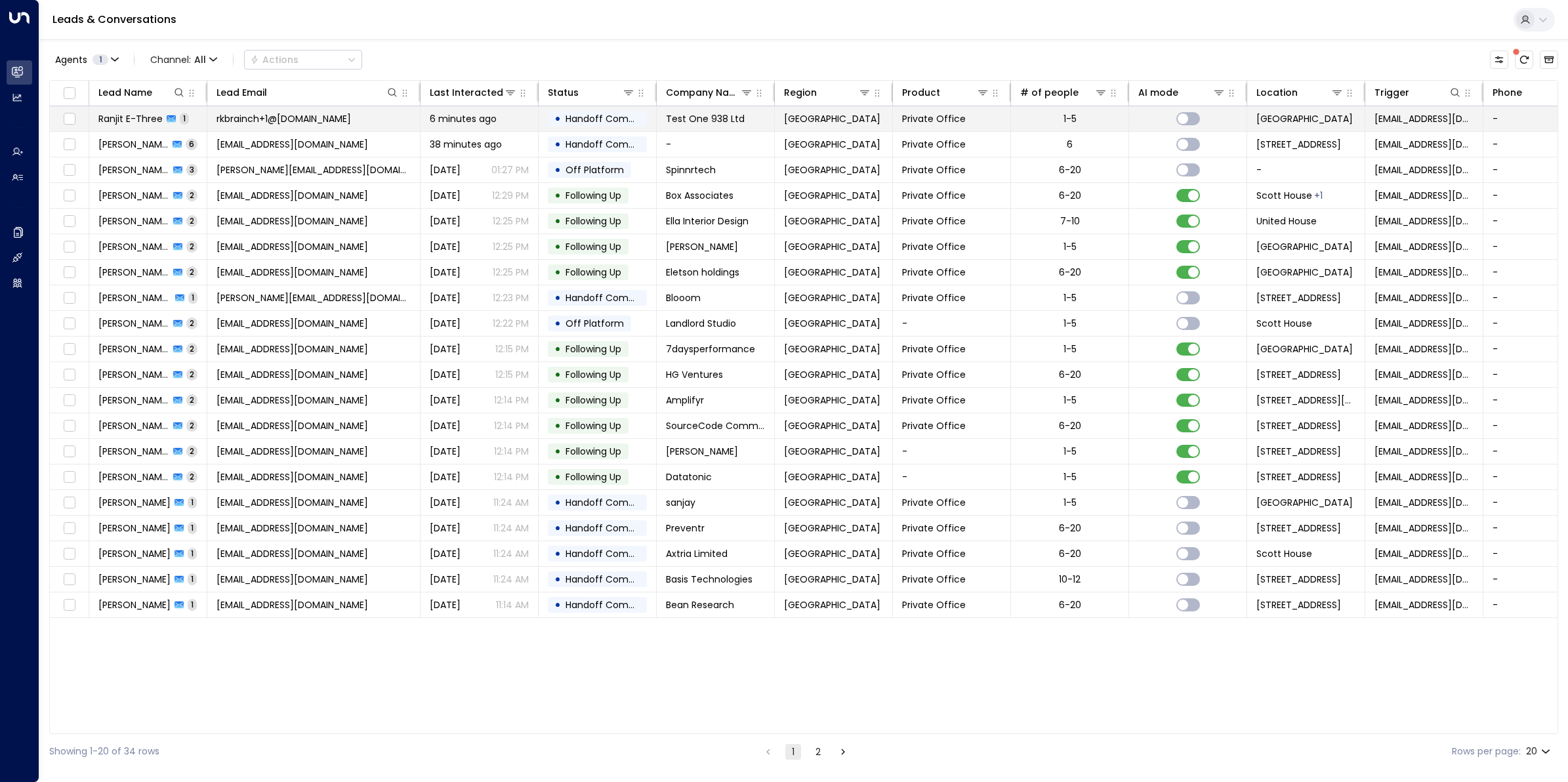
click at [139, 117] on span "Ranjit E-Three" at bounding box center [130, 119] width 64 height 13
